Goal: Transaction & Acquisition: Obtain resource

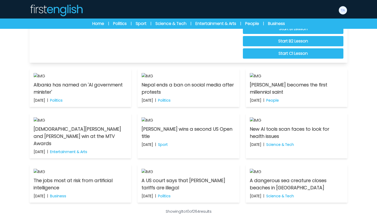
scroll to position [15, 0]
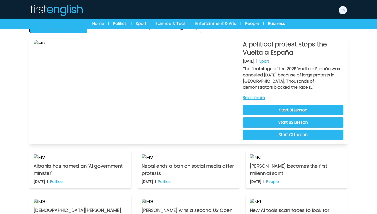
click at [259, 99] on link "Read more" at bounding box center [293, 97] width 101 height 6
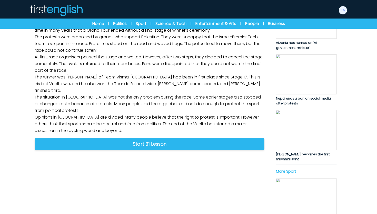
scroll to position [87, 0]
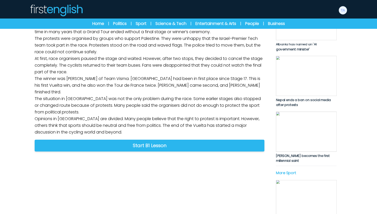
click at [177, 13] on link "Listening" at bounding box center [208, 7] width 117 height 11
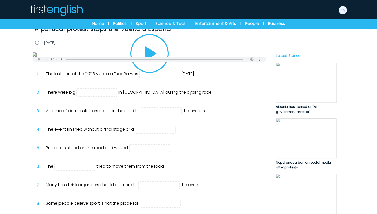
scroll to position [73, 0]
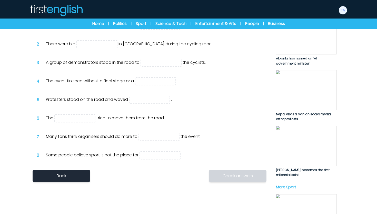
click at [147, 12] on icon "Play/Pause" at bounding box center [151, 5] width 11 height 14
click at [147, 12] on icon "Play/Pause" at bounding box center [150, 5] width 12 height 14
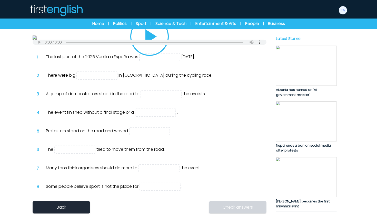
scroll to position [0, 0]
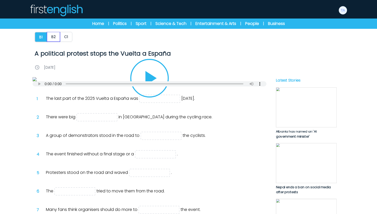
click at [57, 36] on button "B2" at bounding box center [53, 37] width 13 height 10
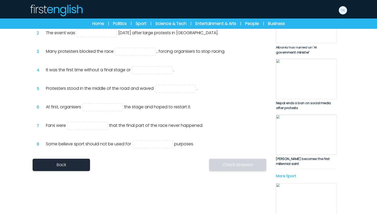
scroll to position [29, 0]
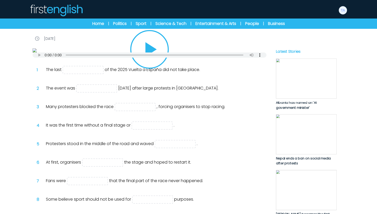
click at [150, 56] on icon "Play/Pause" at bounding box center [151, 49] width 11 height 14
click at [150, 62] on icon "Play/Pause" at bounding box center [149, 49] width 25 height 25
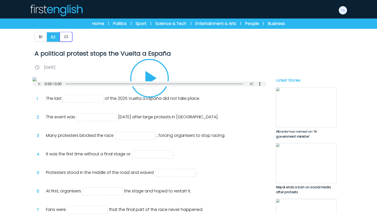
click at [69, 39] on button "C1" at bounding box center [66, 37] width 13 height 10
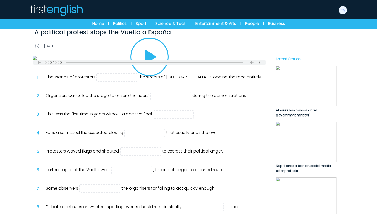
scroll to position [75, 0]
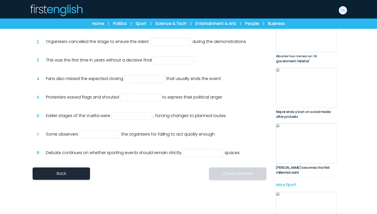
click at [151, 10] on icon "Play/Pause" at bounding box center [151, 3] width 11 height 14
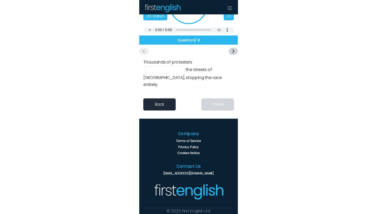
scroll to position [79, 0]
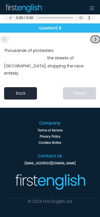
click at [94, 42] on icon "button" at bounding box center [95, 39] width 5 height 5
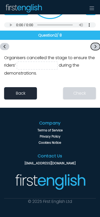
click at [94, 49] on icon "button" at bounding box center [95, 46] width 5 height 5
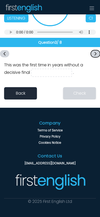
click at [94, 56] on icon "button" at bounding box center [95, 53] width 5 height 5
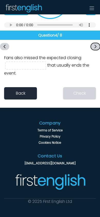
click at [94, 49] on icon "button" at bounding box center [95, 46] width 5 height 5
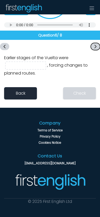
click at [94, 49] on icon "button" at bounding box center [95, 46] width 5 height 5
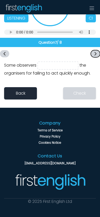
click at [94, 56] on icon "button" at bounding box center [95, 53] width 5 height 5
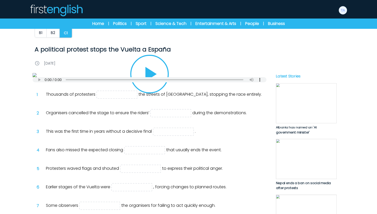
scroll to position [0, 0]
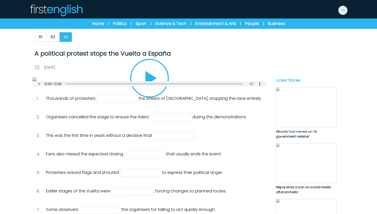
click at [344, 13] on img at bounding box center [343, 10] width 8 height 8
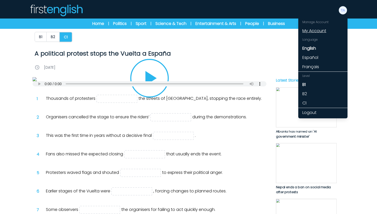
click at [326, 31] on link "My Account" at bounding box center [323, 30] width 49 height 9
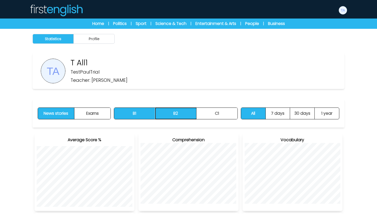
click at [183, 115] on button "B2" at bounding box center [176, 113] width 41 height 11
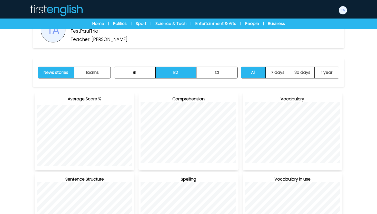
scroll to position [20, 0]
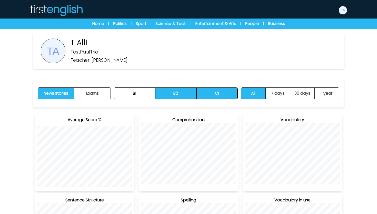
click at [210, 95] on button "C1" at bounding box center [217, 93] width 41 height 11
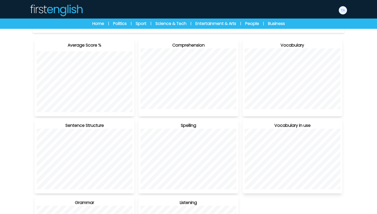
scroll to position [0, 0]
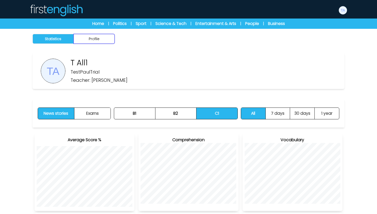
click at [98, 38] on button "Profile" at bounding box center [94, 39] width 41 height 10
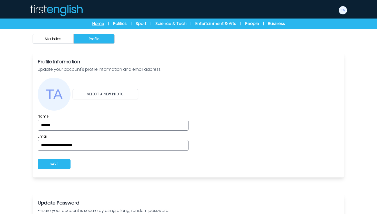
click at [96, 24] on link "Home" at bounding box center [98, 24] width 12 height 6
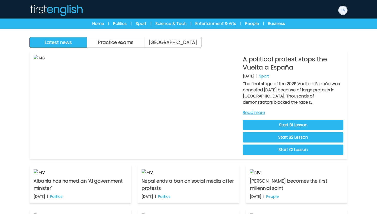
click at [342, 13] on img at bounding box center [343, 10] width 8 height 8
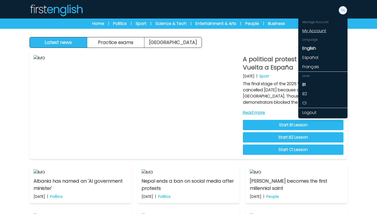
click at [320, 30] on link "My Account" at bounding box center [323, 30] width 49 height 9
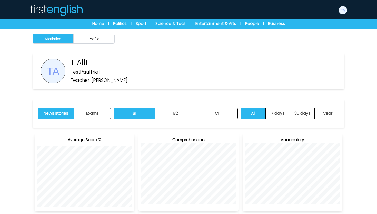
click at [99, 21] on link "Home" at bounding box center [98, 24] width 12 height 6
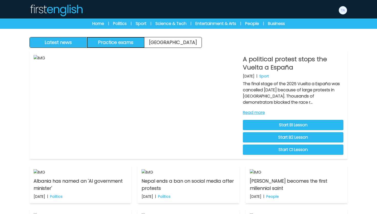
click at [123, 44] on button "Practice exams" at bounding box center [116, 42] width 58 height 10
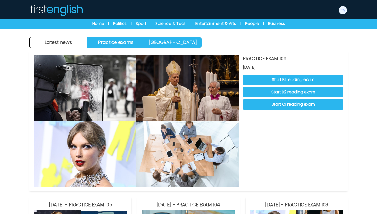
click at [148, 41] on link "[GEOGRAPHIC_DATA]" at bounding box center [173, 42] width 57 height 10
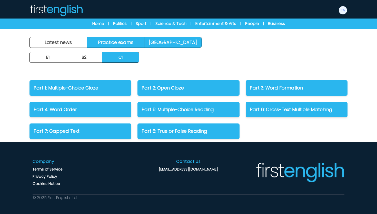
click at [129, 42] on link "Practice exams" at bounding box center [116, 42] width 58 height 10
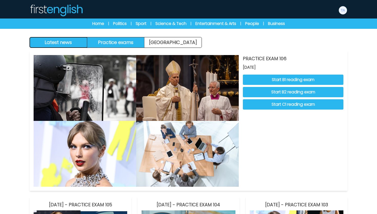
click at [52, 44] on button "Latest news" at bounding box center [59, 42] width 58 height 10
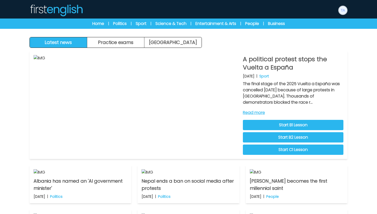
click at [343, 10] on img at bounding box center [343, 10] width 8 height 8
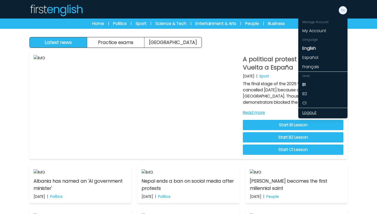
click at [315, 112] on link "Logout" at bounding box center [323, 112] width 49 height 9
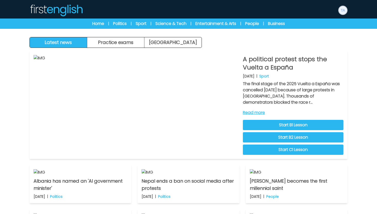
click at [339, 11] on img at bounding box center [343, 10] width 8 height 8
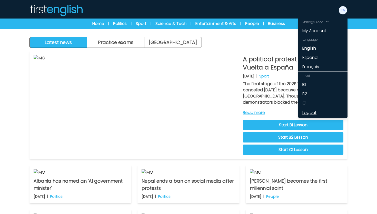
click at [311, 112] on link "Logout" at bounding box center [323, 112] width 49 height 9
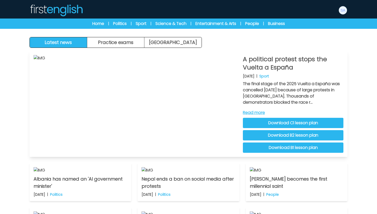
click at [299, 121] on link "Download C1 lesson plan" at bounding box center [293, 123] width 101 height 10
click at [347, 13] on div at bounding box center [343, 10] width 9 height 9
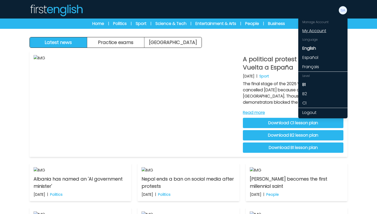
click at [322, 30] on link "My Account" at bounding box center [323, 30] width 49 height 9
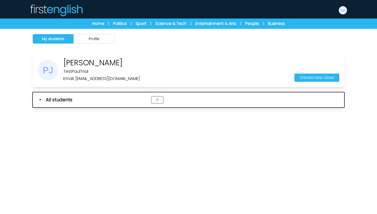
click at [41, 101] on icon "button" at bounding box center [40, 99] width 5 height 5
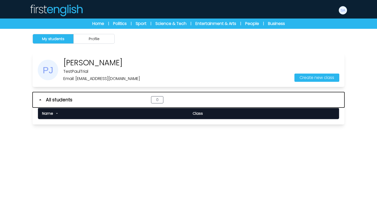
click at [40, 100] on icon "button" at bounding box center [40, 99] width 5 height 5
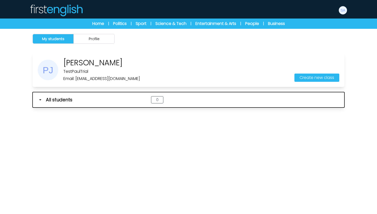
click at [40, 100] on icon "button" at bounding box center [40, 99] width 5 height 5
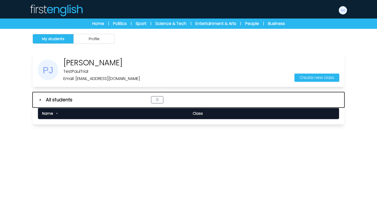
click at [40, 100] on icon "button" at bounding box center [40, 99] width 5 height 5
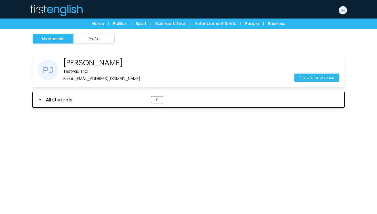
click at [40, 100] on icon "button" at bounding box center [40, 99] width 5 height 5
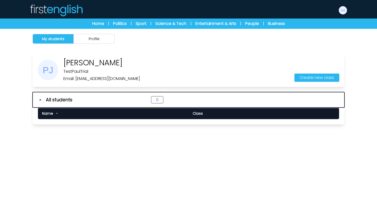
click at [40, 100] on icon "button" at bounding box center [40, 99] width 5 height 5
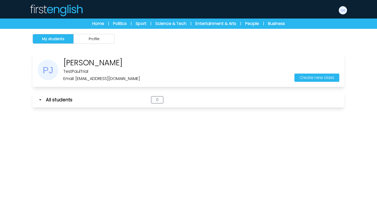
click at [75, 13] on img at bounding box center [56, 10] width 53 height 12
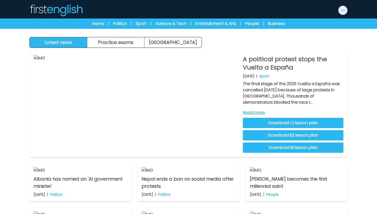
click at [345, 12] on img at bounding box center [343, 10] width 8 height 8
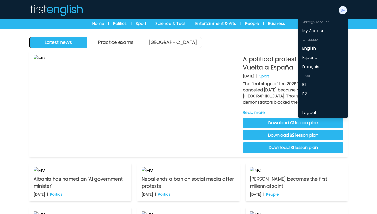
click at [314, 109] on link "Logout" at bounding box center [323, 112] width 49 height 9
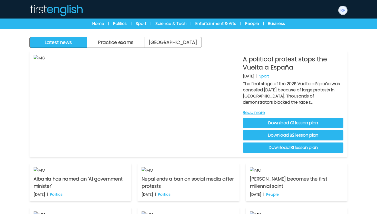
click at [343, 11] on img at bounding box center [343, 10] width 8 height 8
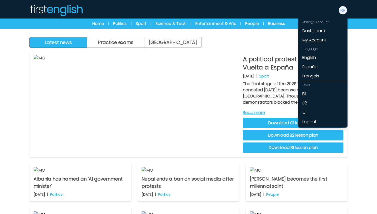
click at [321, 41] on link "My Account" at bounding box center [323, 39] width 49 height 9
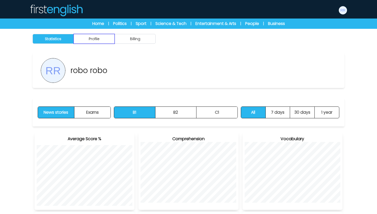
click at [101, 38] on button "Profile" at bounding box center [94, 39] width 41 height 10
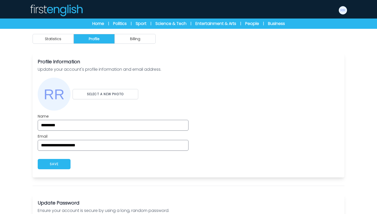
click at [133, 34] on div "Statistics Profile Billing" at bounding box center [188, 39] width 329 height 20
click at [133, 35] on button "Billing" at bounding box center [135, 39] width 41 height 10
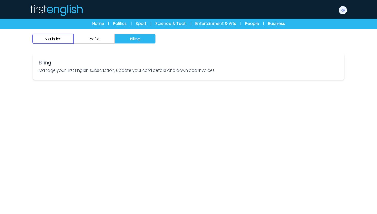
click at [68, 38] on button "Statistics" at bounding box center [53, 39] width 41 height 10
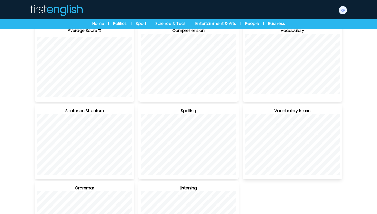
scroll to position [164, 0]
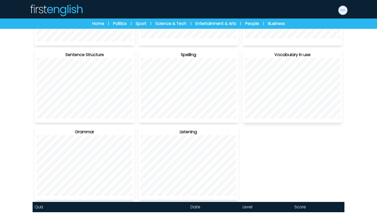
click at [344, 12] on img at bounding box center [343, 10] width 8 height 8
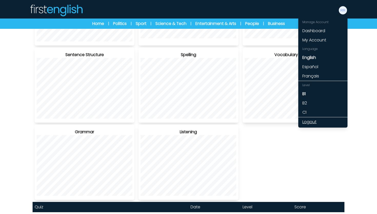
click at [307, 123] on link "Logout" at bounding box center [323, 121] width 49 height 9
